Goal: Task Accomplishment & Management: Manage account settings

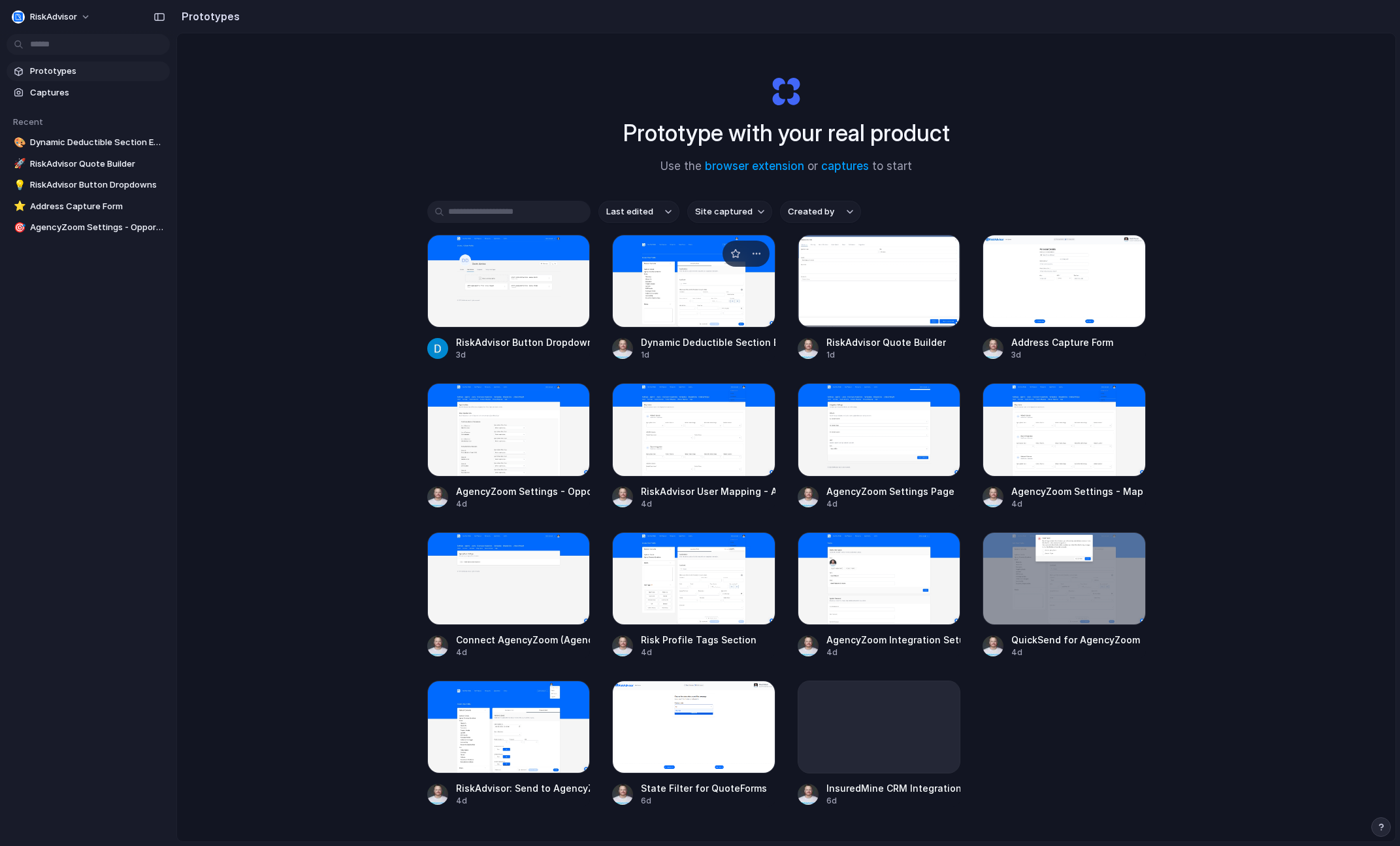
scroll to position [47, 0]
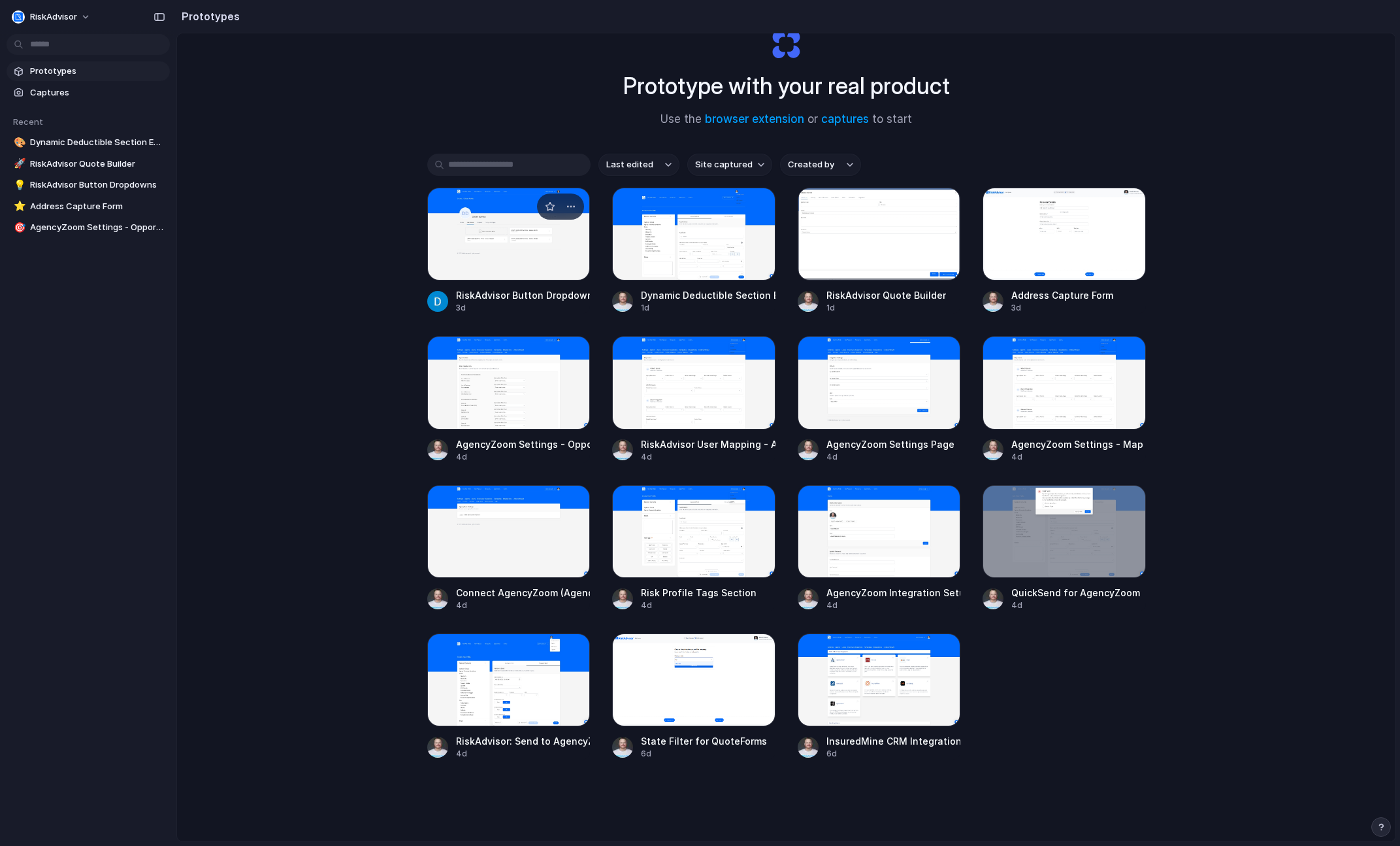
click at [504, 258] on div at bounding box center [509, 234] width 163 height 93
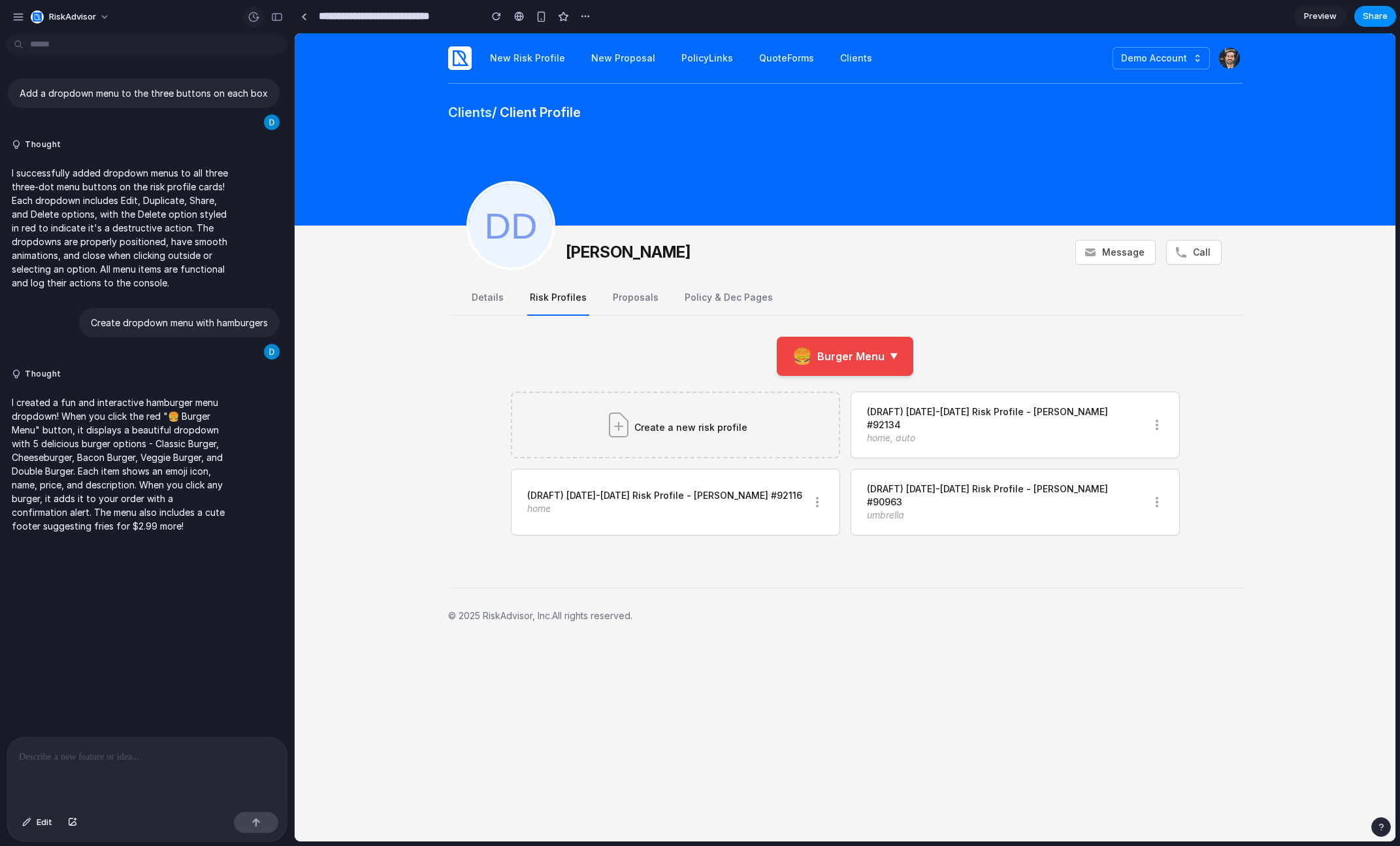
click at [253, 23] on button "button" at bounding box center [254, 17] width 21 height 21
click at [161, 102] on span "Version 3" at bounding box center [144, 98] width 94 height 13
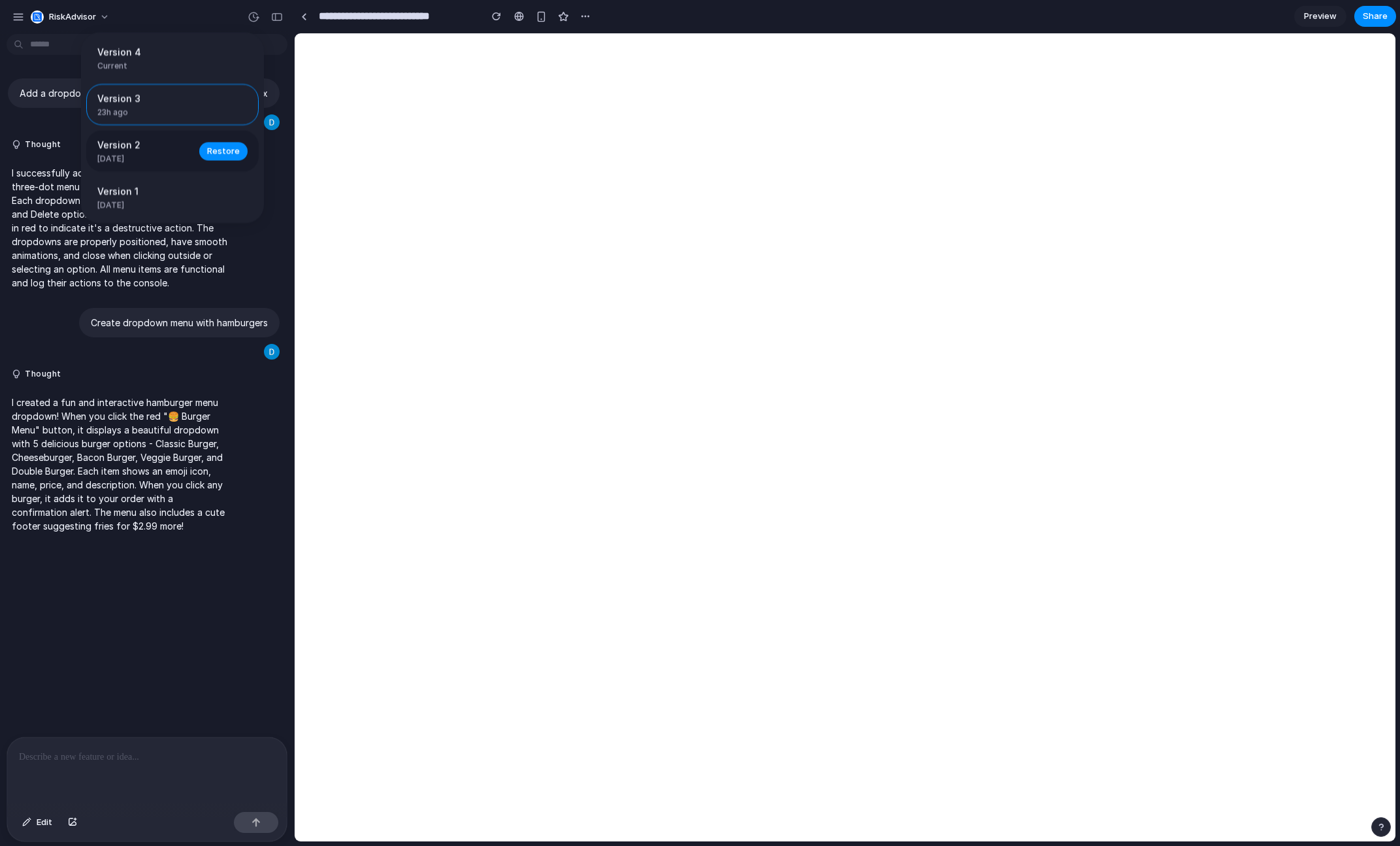
click at [175, 157] on span "[DATE]" at bounding box center [144, 159] width 94 height 12
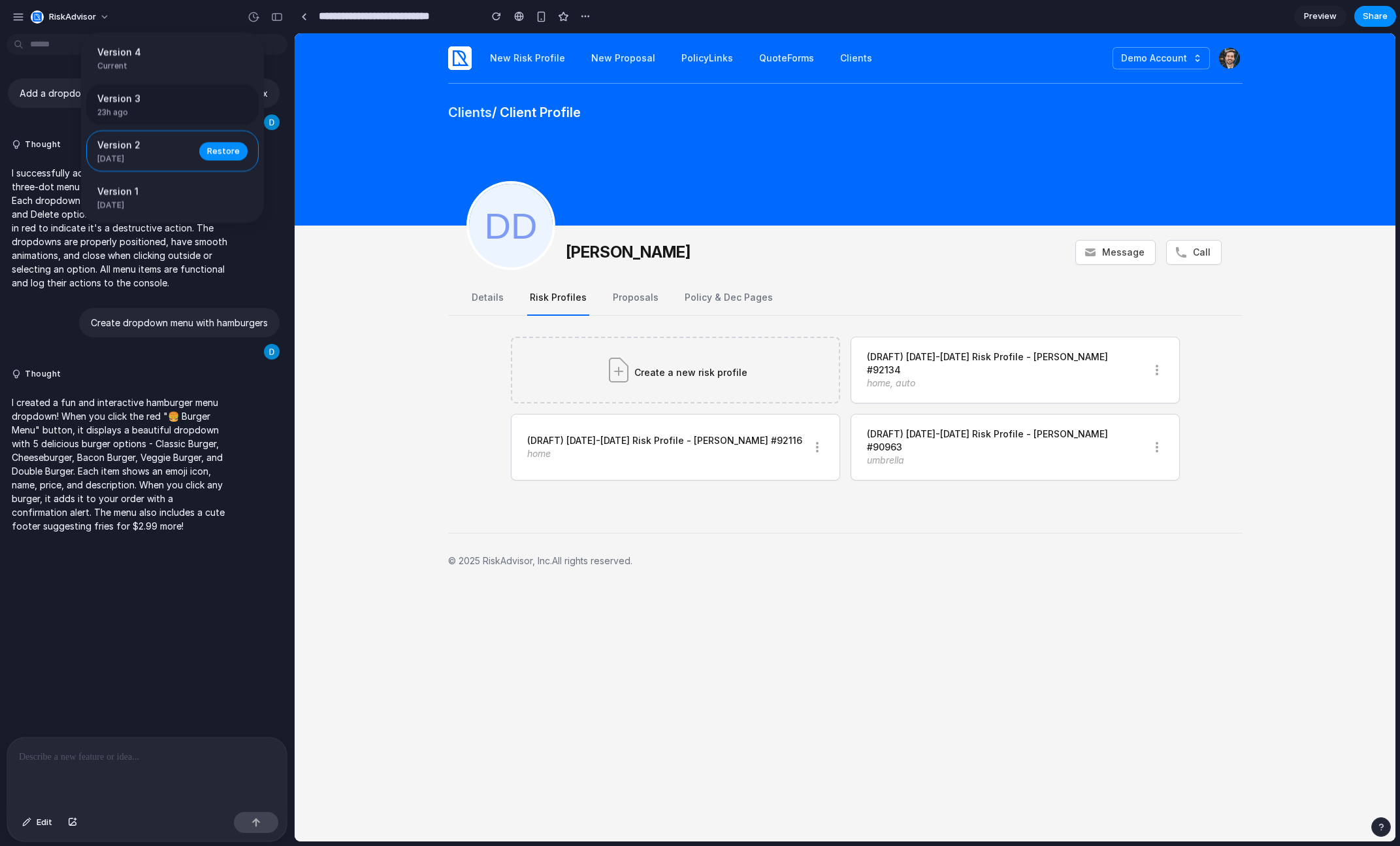
click at [162, 123] on div "Version 3 23h ago Restore" at bounding box center [172, 105] width 172 height 41
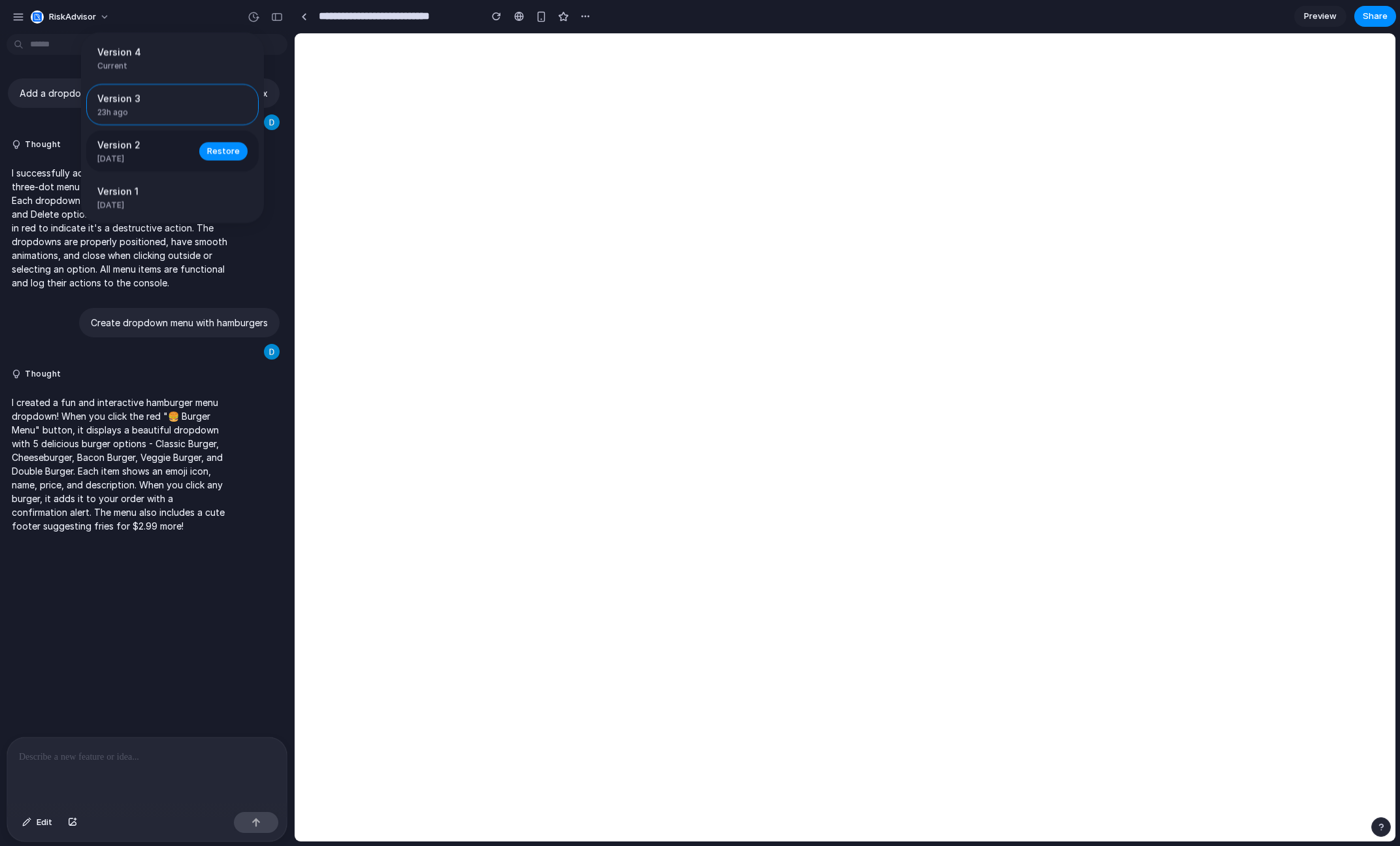
click at [175, 154] on div "Version 2 [DATE]" at bounding box center [144, 151] width 94 height 27
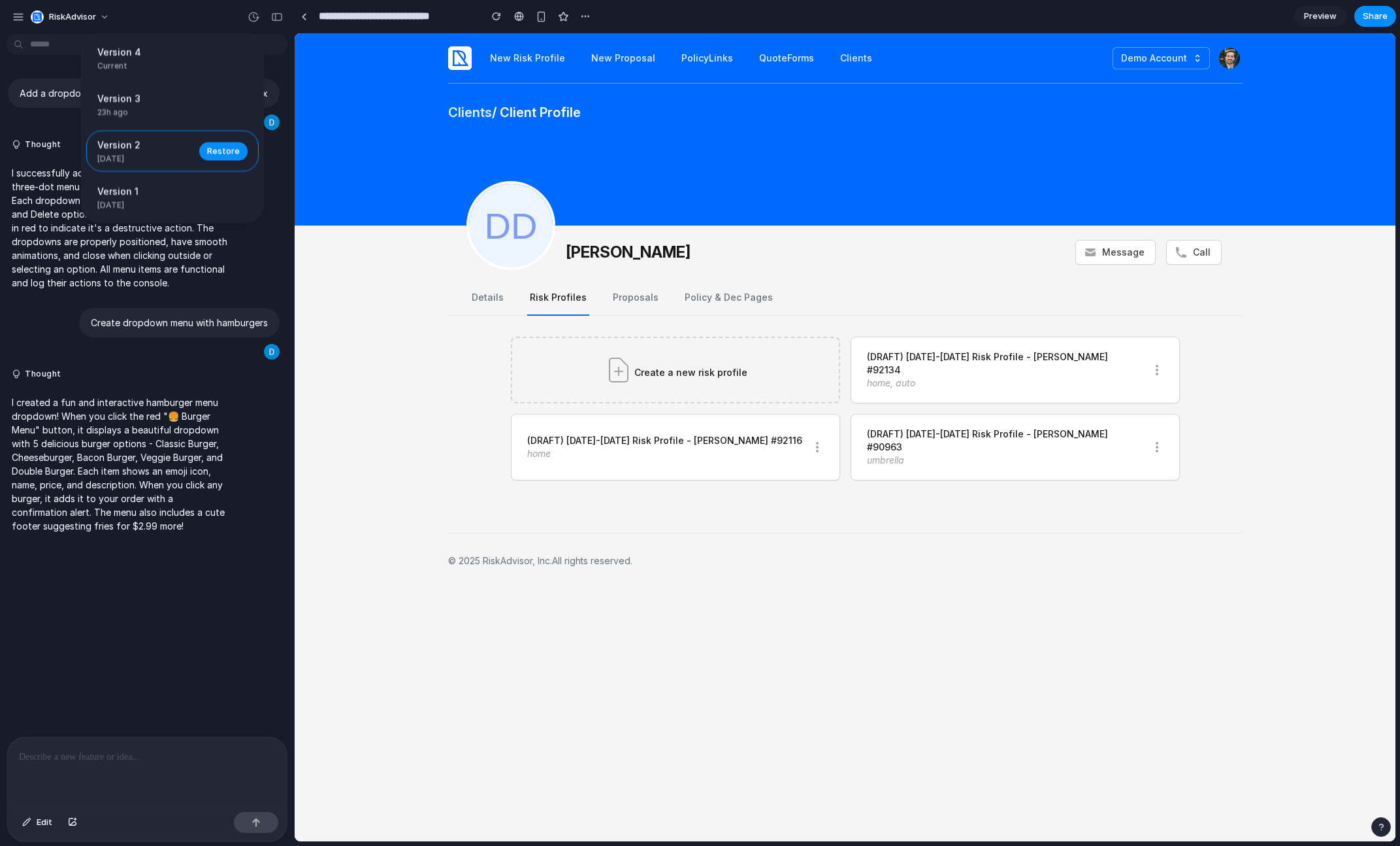
click at [222, 152] on span "Restore" at bounding box center [223, 151] width 33 height 13
